Goal: Information Seeking & Learning: Check status

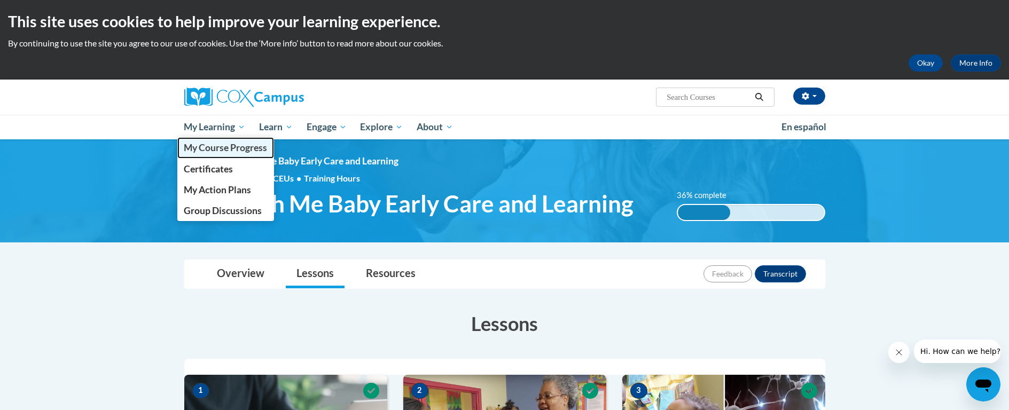
click at [218, 146] on span "My Course Progress" at bounding box center [225, 147] width 83 height 11
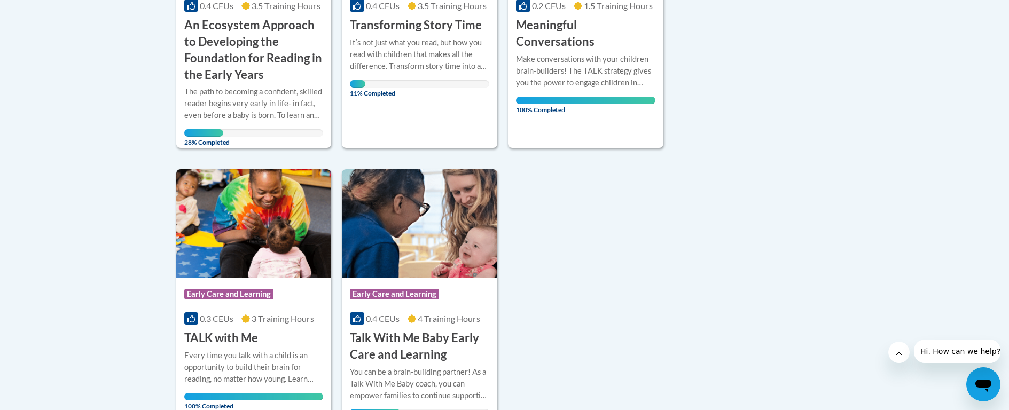
scroll to position [415, 0]
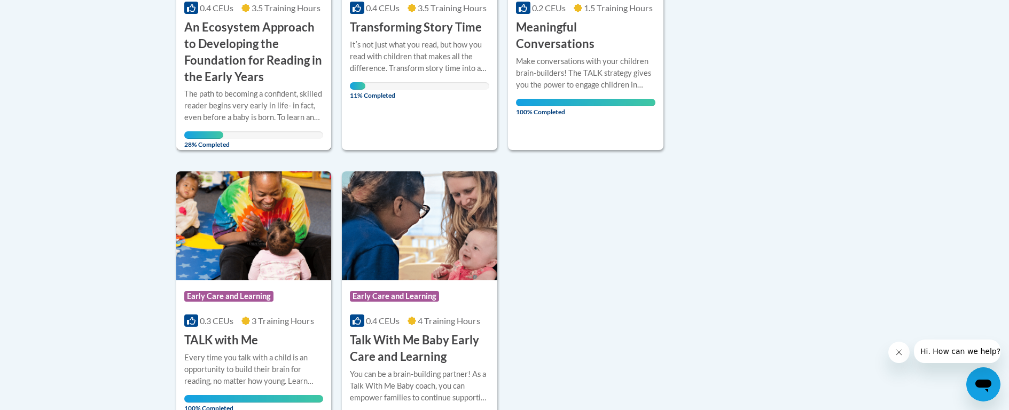
click at [206, 39] on h3 "An Ecosystem Approach to Developing the Foundation for Reading in the Early Yea…" at bounding box center [253, 52] width 139 height 66
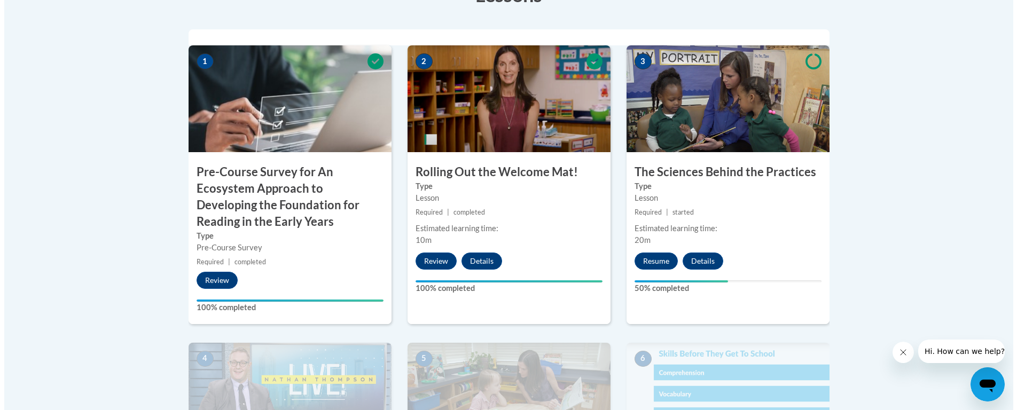
scroll to position [355, 0]
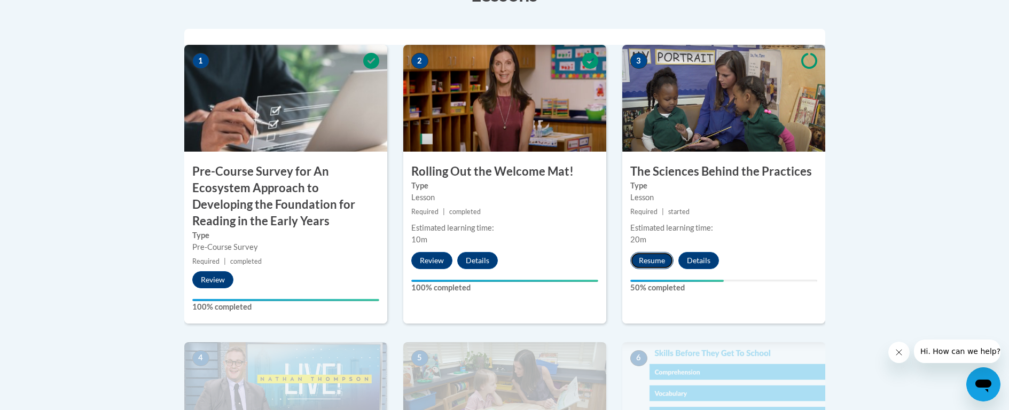
click at [659, 263] on button "Resume" at bounding box center [651, 260] width 43 height 17
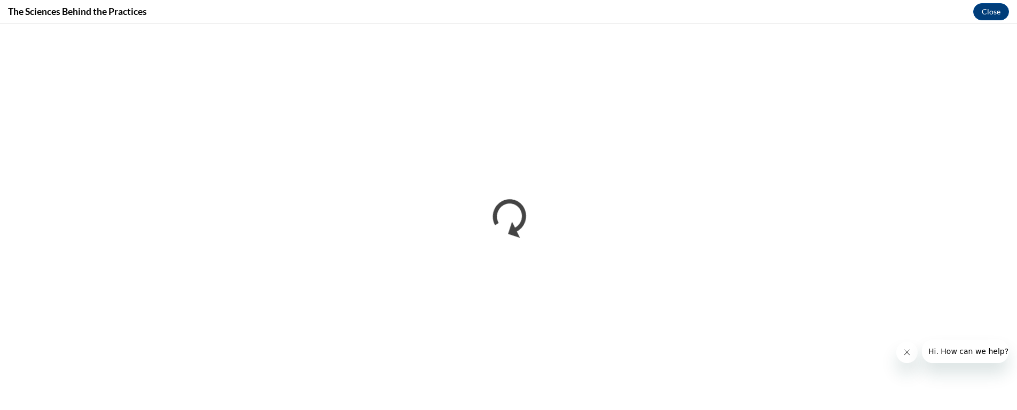
scroll to position [0, 0]
